Goal: Task Accomplishment & Management: Manage account settings

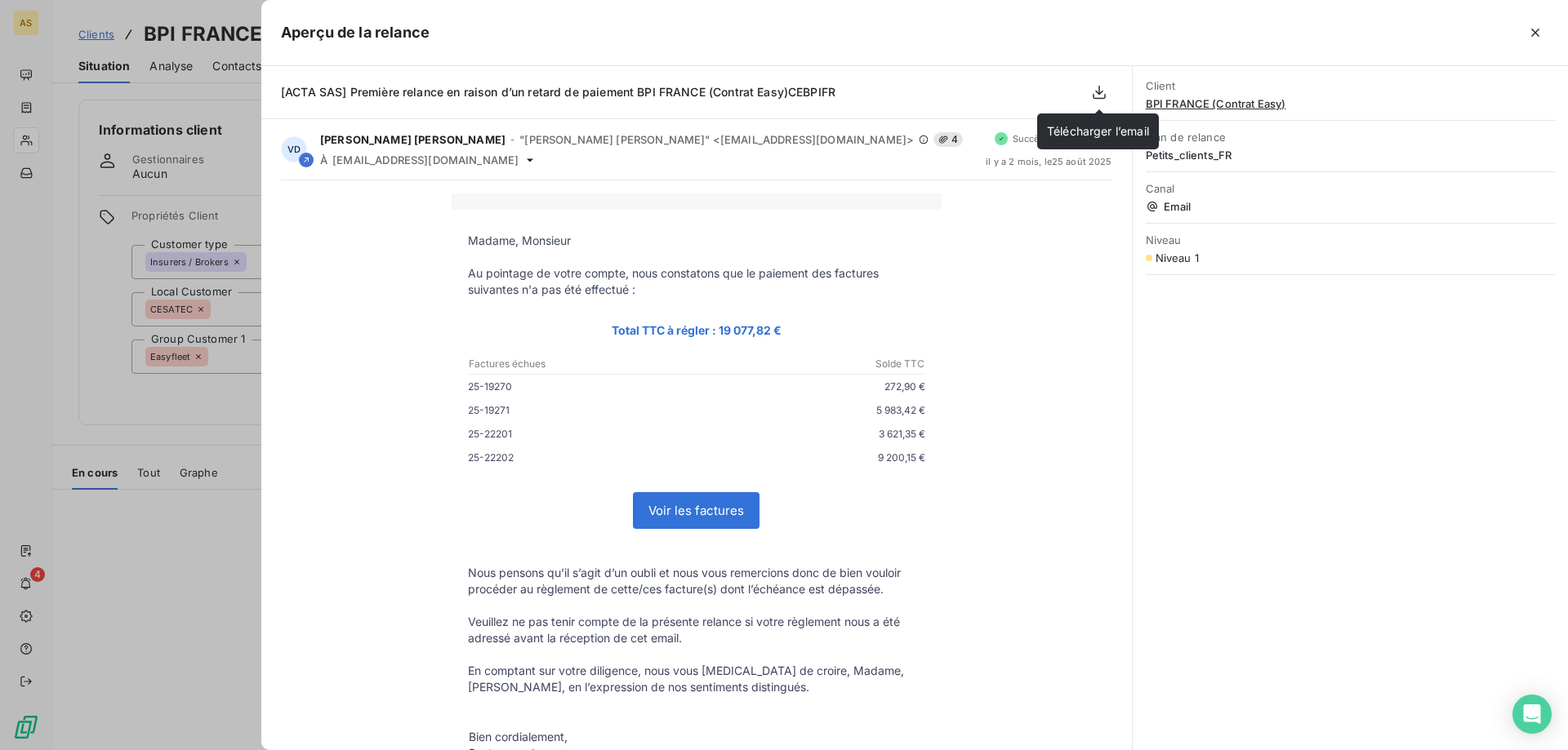
scroll to position [103, 0]
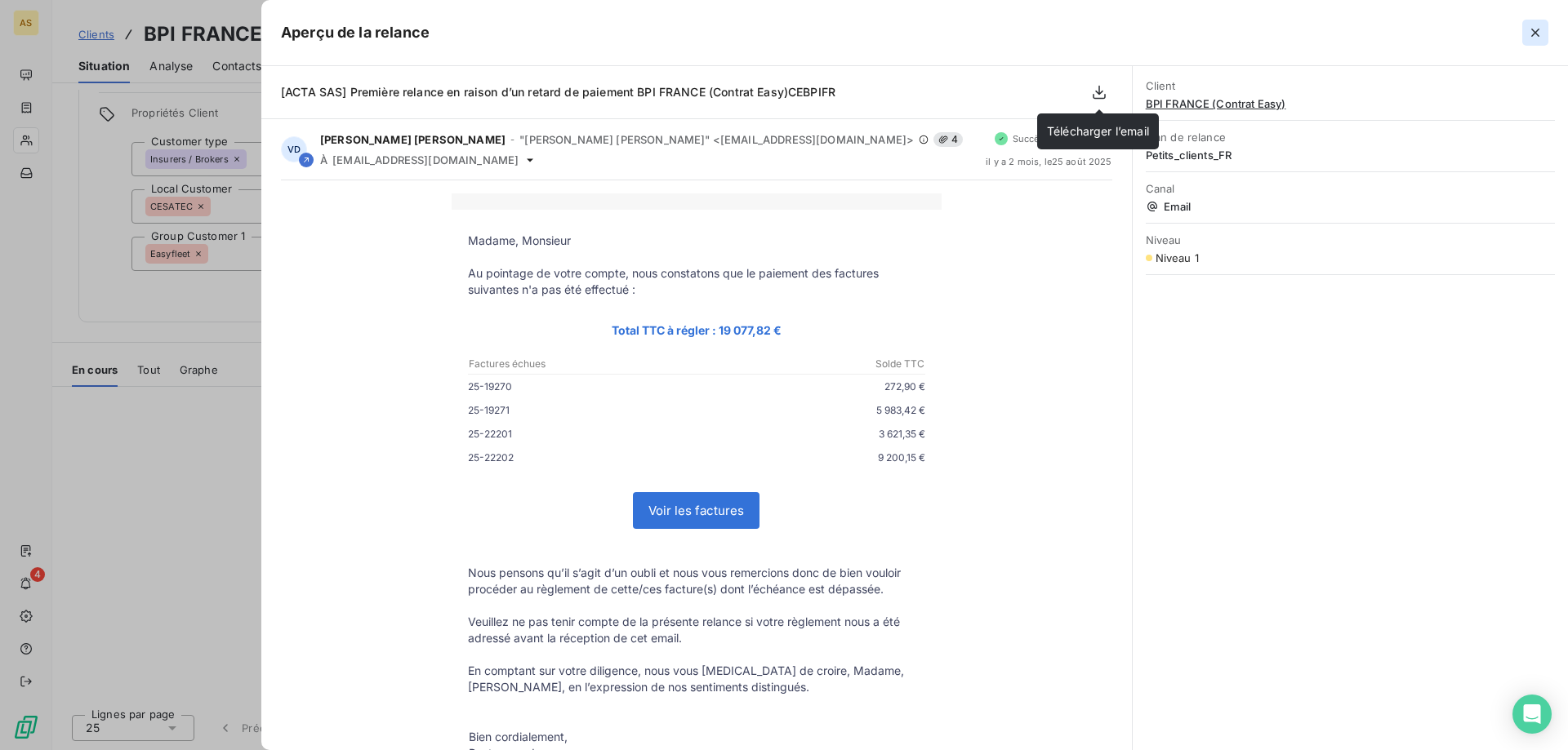
click at [1537, 26] on icon "button" at bounding box center [1535, 32] width 17 height 17
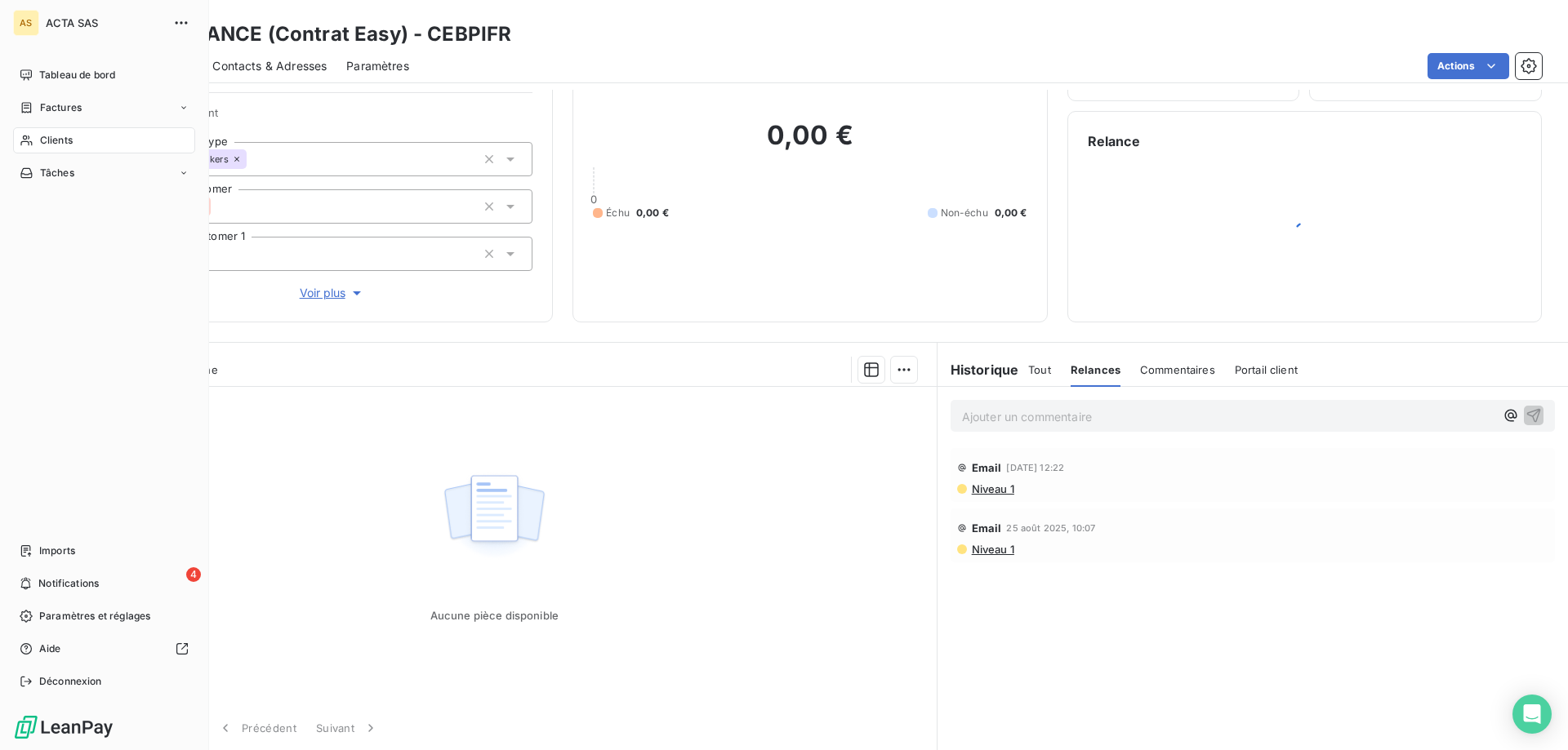
click at [18, 140] on div "Clients" at bounding box center [103, 140] width 182 height 26
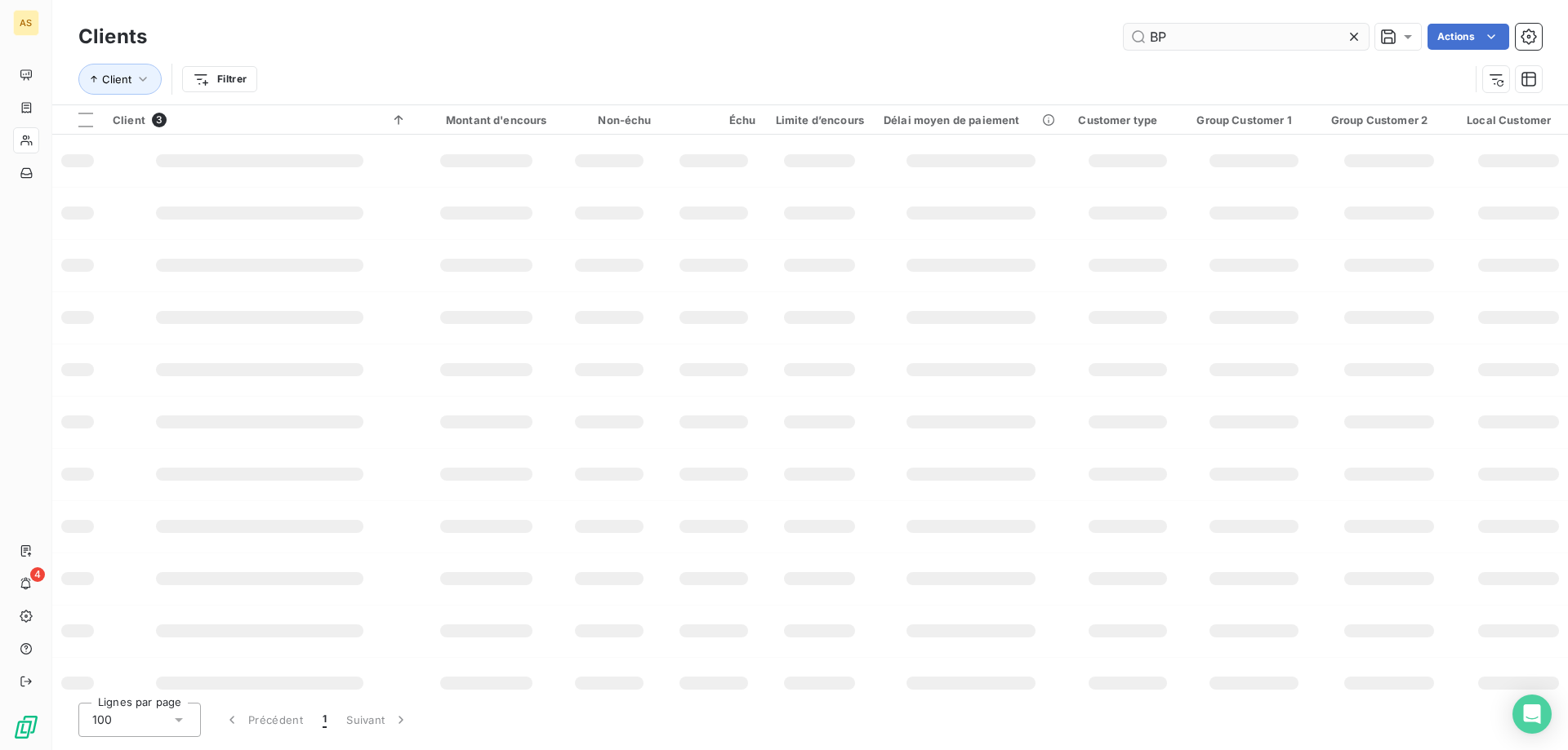
type input "B"
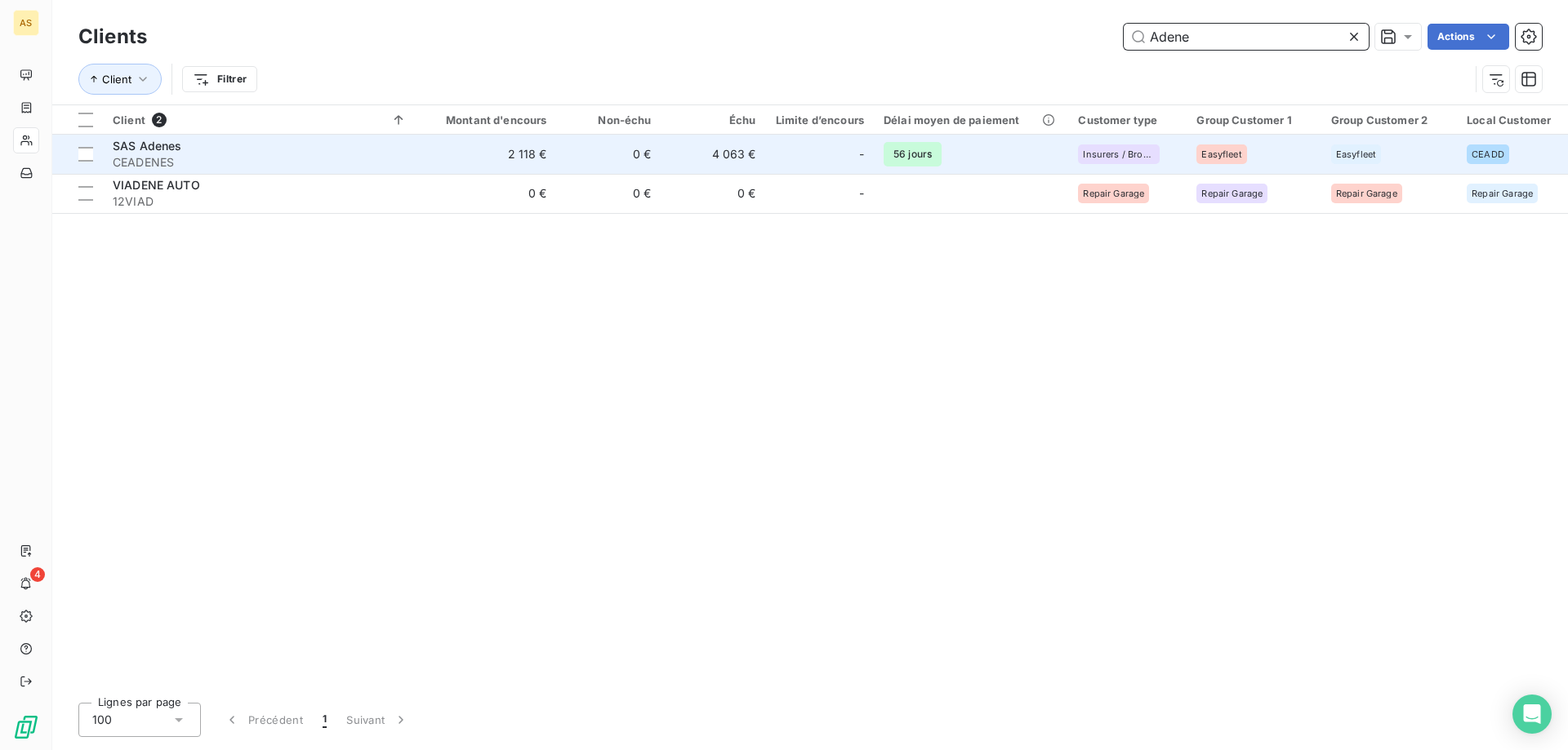
type input "Adene"
click at [740, 155] on td "4 063 €" at bounding box center [713, 154] width 104 height 39
